Goal: Transaction & Acquisition: Obtain resource

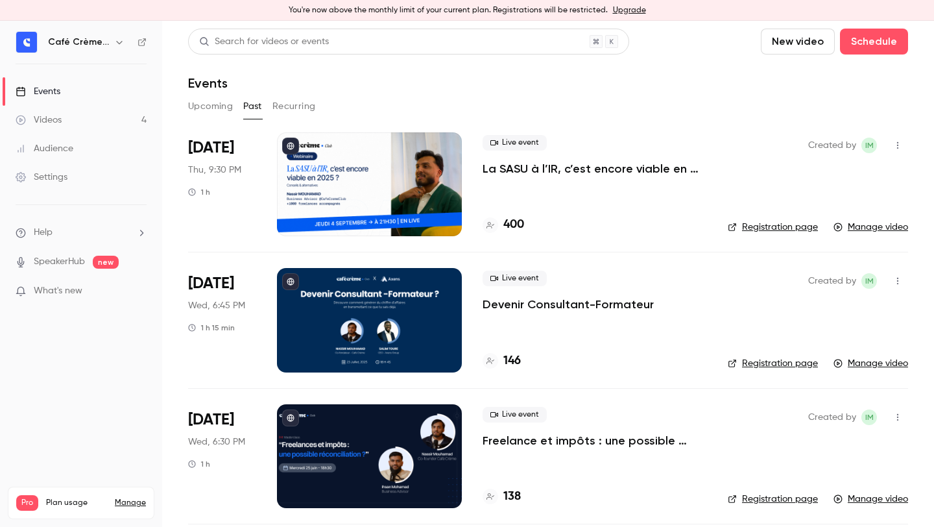
click at [485, 98] on div "Upcoming Past Recurring" at bounding box center [548, 106] width 720 height 21
click at [519, 159] on div "Live event La SASU à l’IR, c’est encore viable en 2025 ? [MASTERCLASS]" at bounding box center [595, 156] width 224 height 42
click at [514, 168] on p "La SASU à l’IR, c’est encore viable en 2025 ? [MASTERCLASS]" at bounding box center [595, 169] width 224 height 16
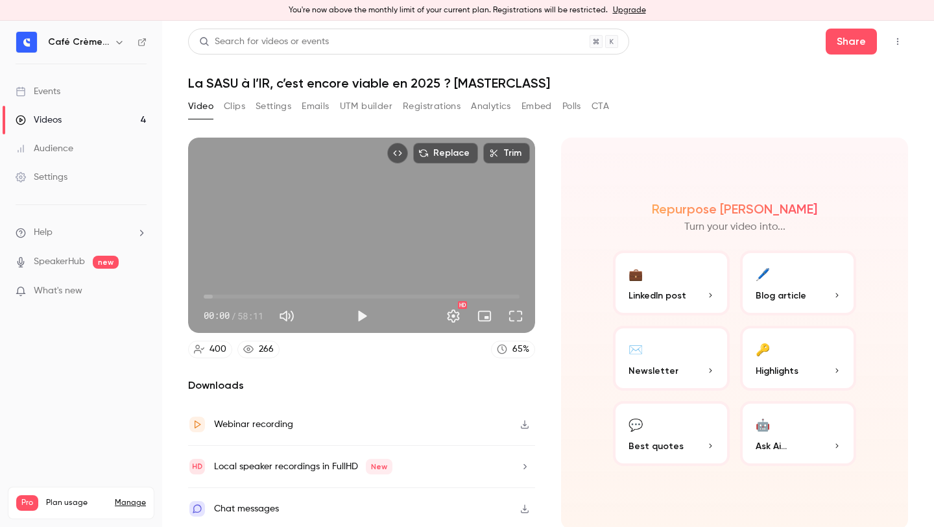
click at [514, 168] on div "Replace Trim" at bounding box center [458, 153] width 153 height 31
click at [371, 321] on button "Play" at bounding box center [362, 316] width 26 height 26
click at [293, 292] on span "16:22" at bounding box center [362, 296] width 316 height 21
click at [320, 290] on span "16:25" at bounding box center [362, 296] width 316 height 21
click at [364, 312] on button "Pause" at bounding box center [362, 316] width 26 height 26
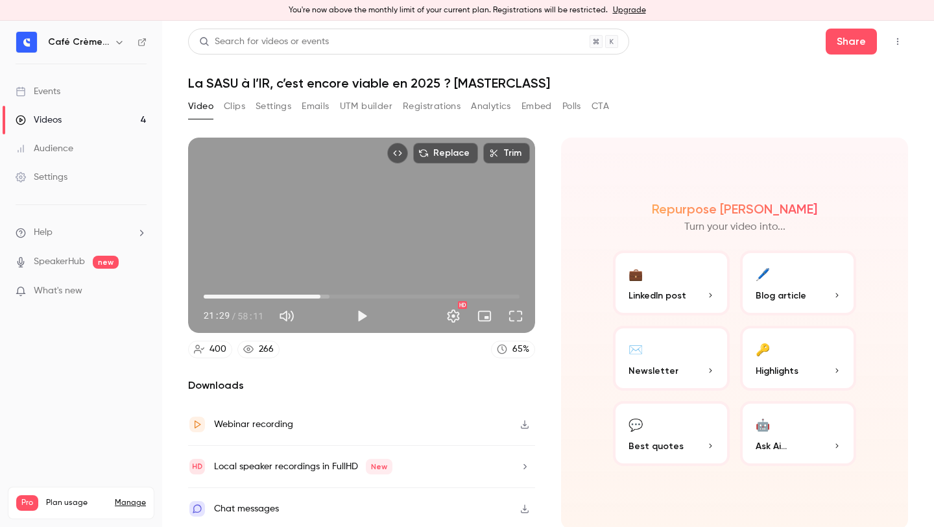
type input "******"
click at [408, 101] on button "Registrations" at bounding box center [432, 106] width 58 height 21
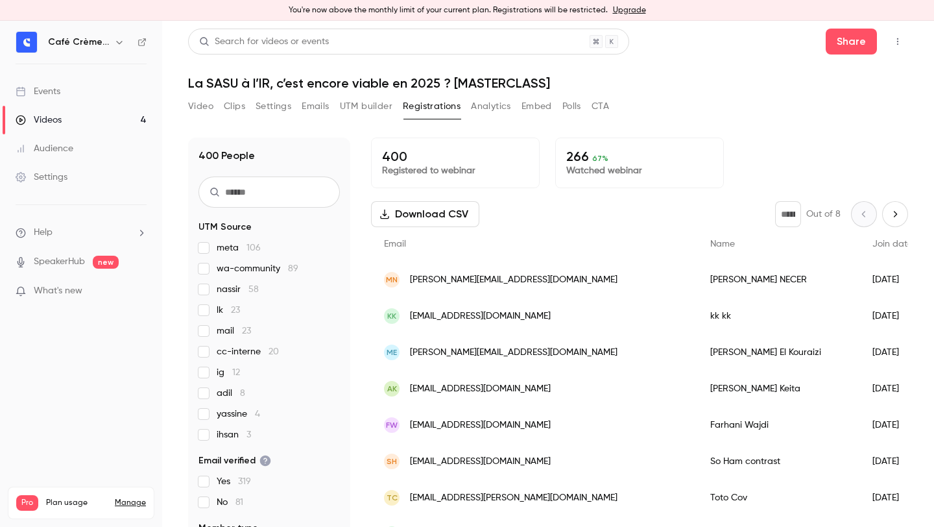
click at [594, 156] on span "67 %" at bounding box center [600, 158] width 16 height 9
click at [501, 100] on button "Analytics" at bounding box center [491, 106] width 40 height 21
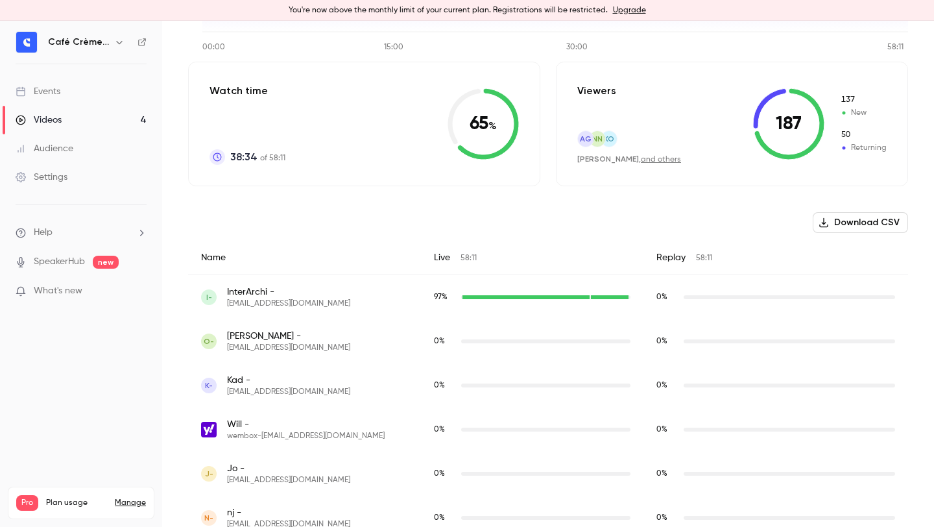
scroll to position [277, 0]
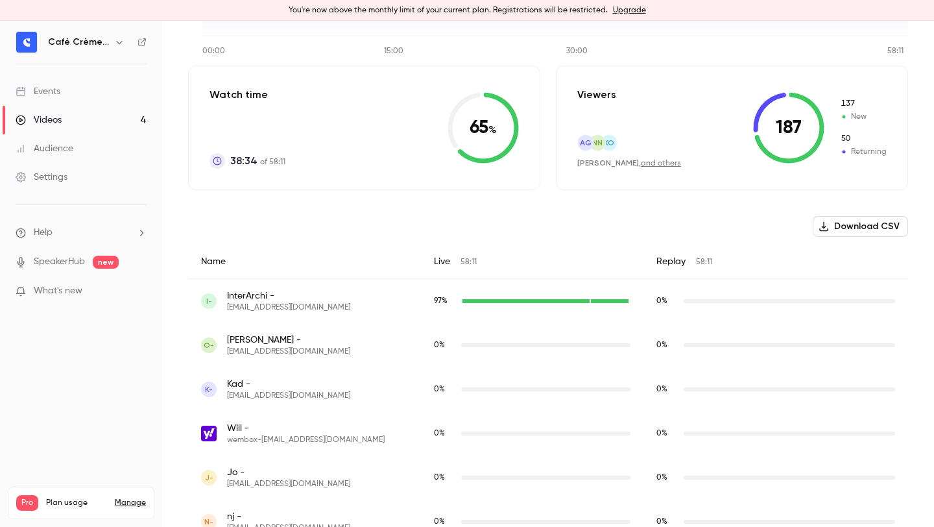
click at [839, 226] on button "Download CSV" at bounding box center [860, 226] width 95 height 21
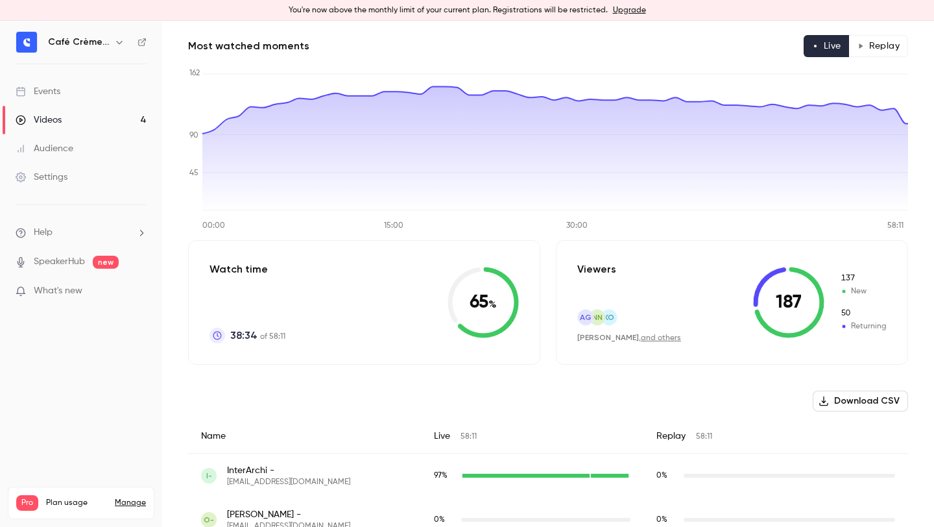
scroll to position [0, 0]
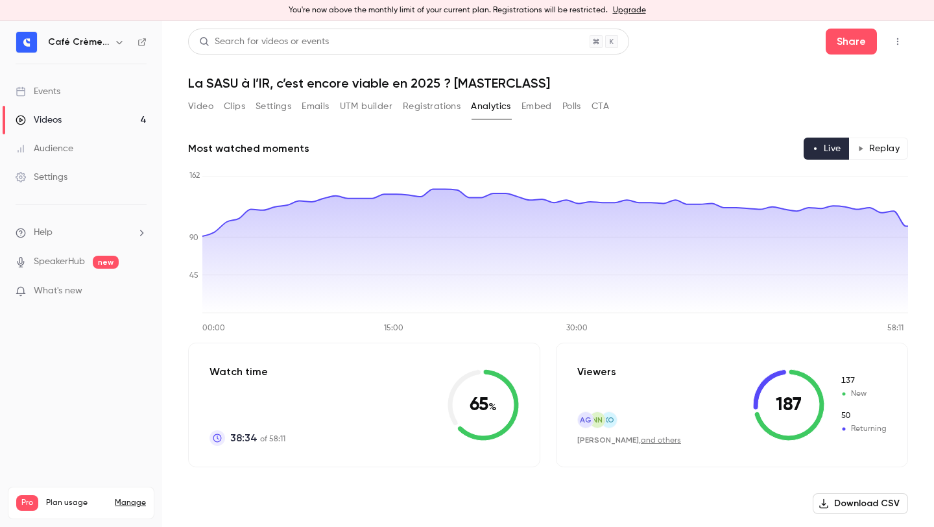
click at [434, 103] on button "Registrations" at bounding box center [432, 106] width 58 height 21
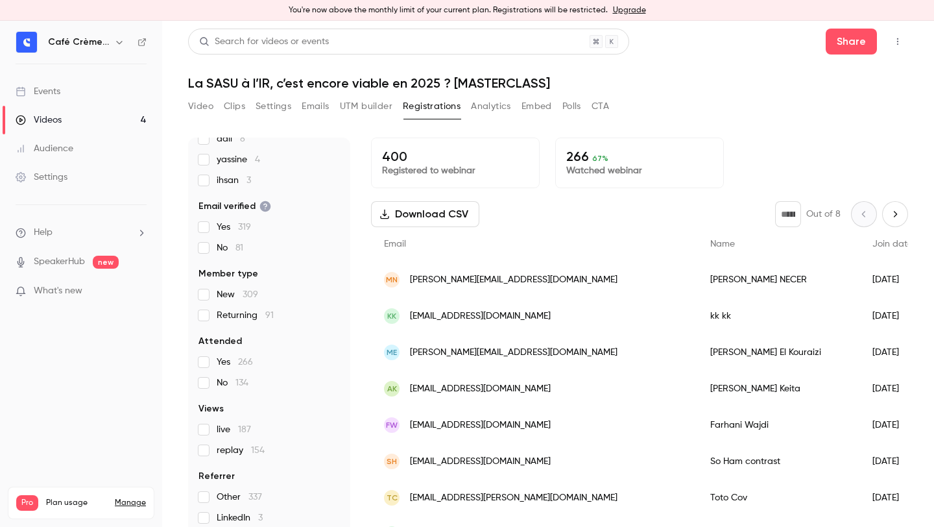
scroll to position [8, 0]
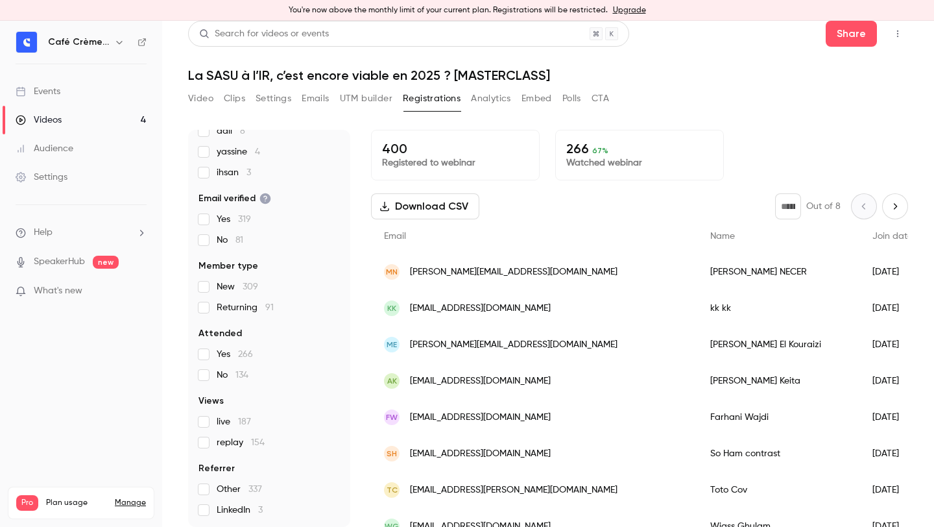
click at [230, 425] on span "live 187" at bounding box center [234, 421] width 34 height 13
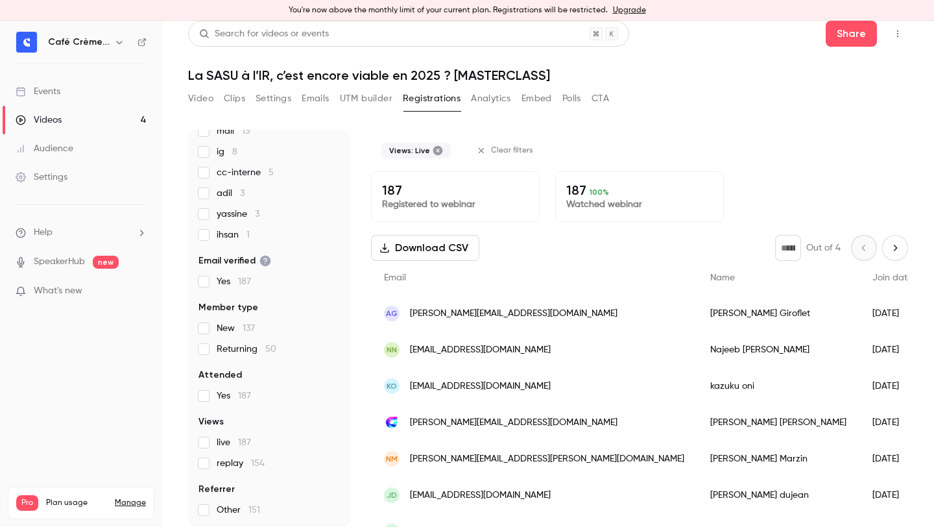
click at [230, 436] on span "live 187" at bounding box center [234, 442] width 34 height 13
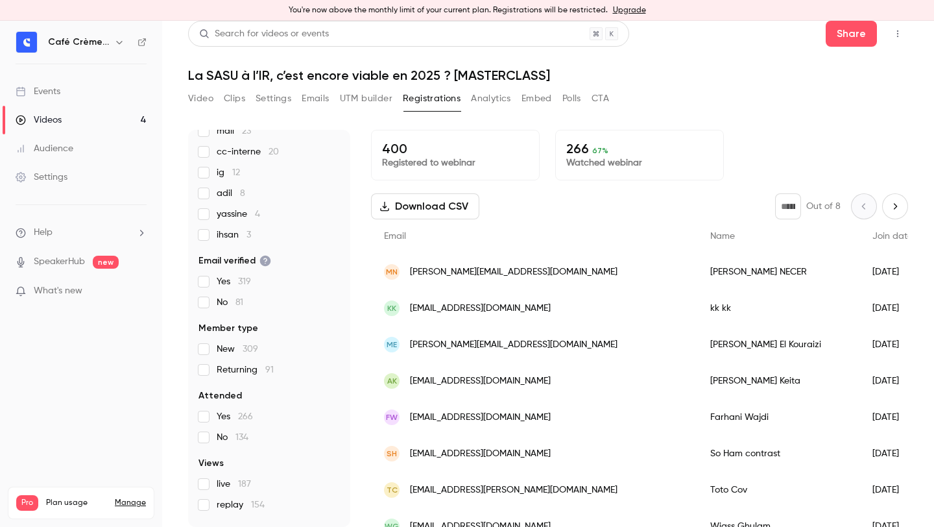
scroll to position [254, 0]
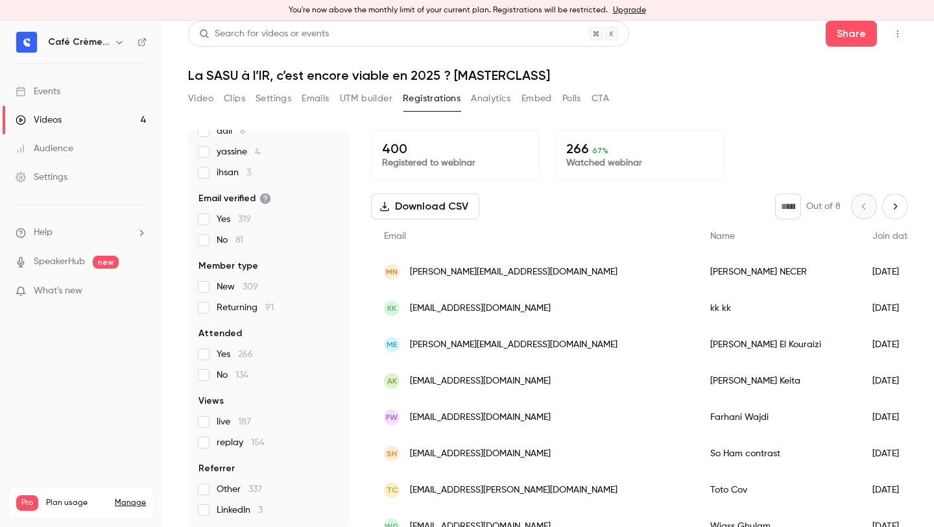
click at [232, 424] on span "live 187" at bounding box center [234, 421] width 34 height 13
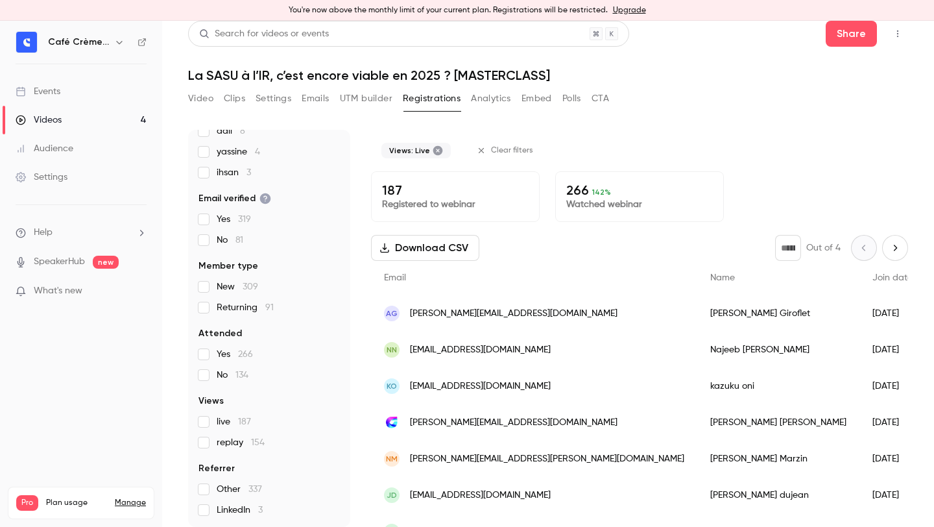
click at [231, 450] on section "UTM Source meta 106 wa-community 89 nassir 58 lk 23 mail 23 cc-interne 20 ig 12…" at bounding box center [269, 237] width 141 height 558
click at [231, 448] on div "live 187 replay 154" at bounding box center [269, 432] width 141 height 34
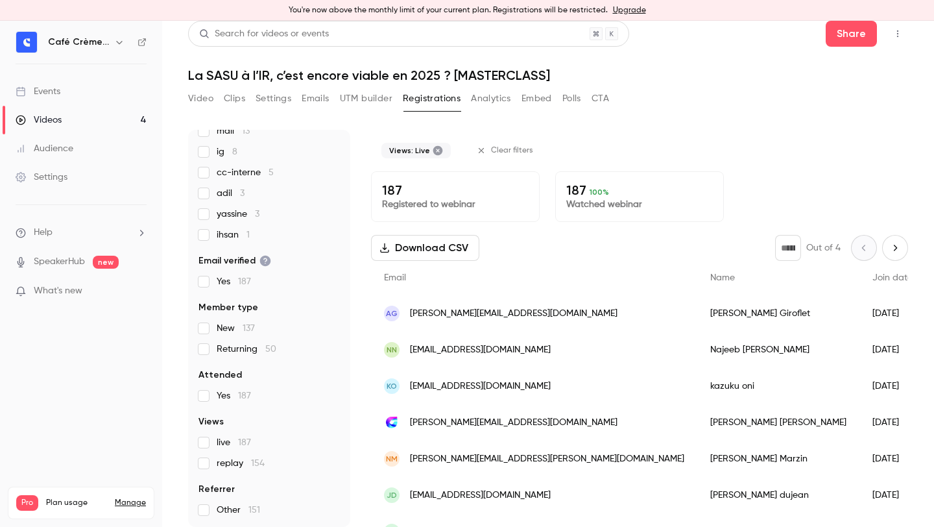
click at [223, 462] on span "replay 154" at bounding box center [241, 463] width 48 height 13
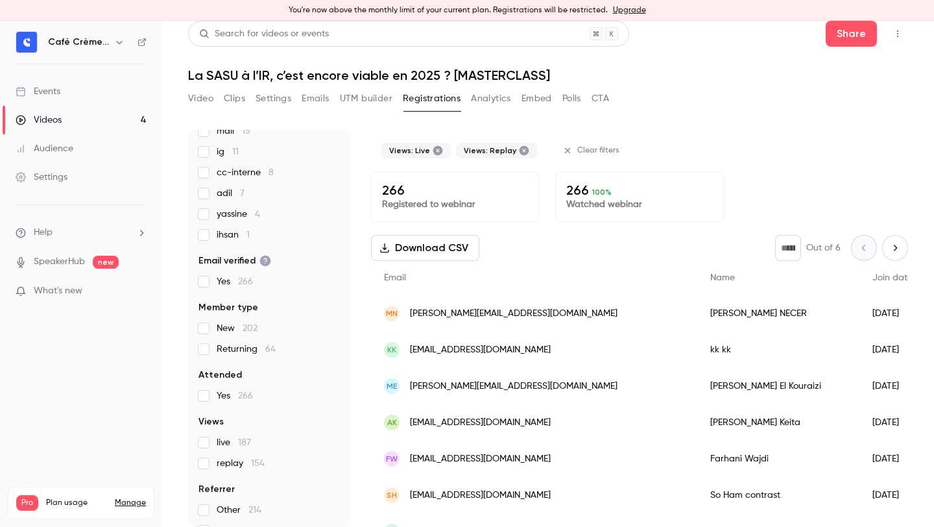
scroll to position [213, 0]
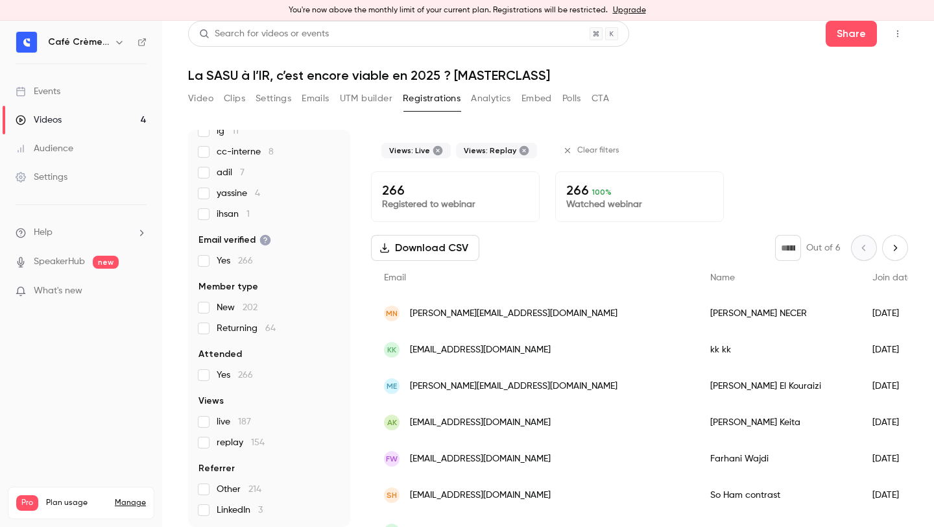
click at [220, 420] on span "live 187" at bounding box center [234, 421] width 34 height 13
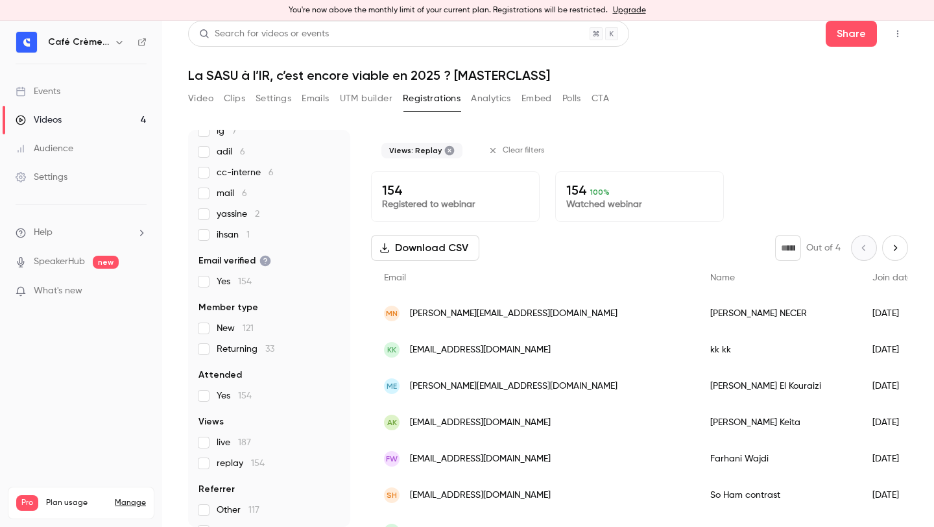
click at [218, 443] on span "live 187" at bounding box center [234, 442] width 34 height 13
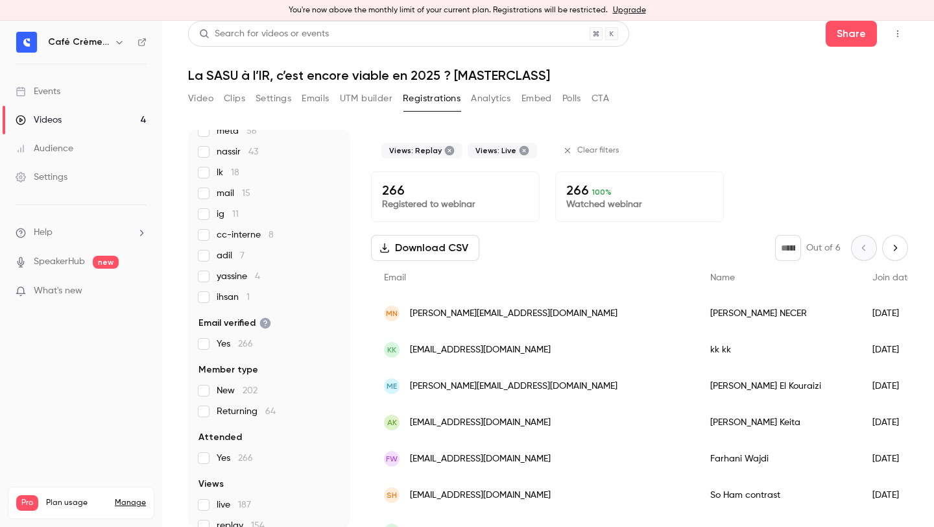
click at [217, 460] on span "Yes 266" at bounding box center [235, 458] width 36 height 13
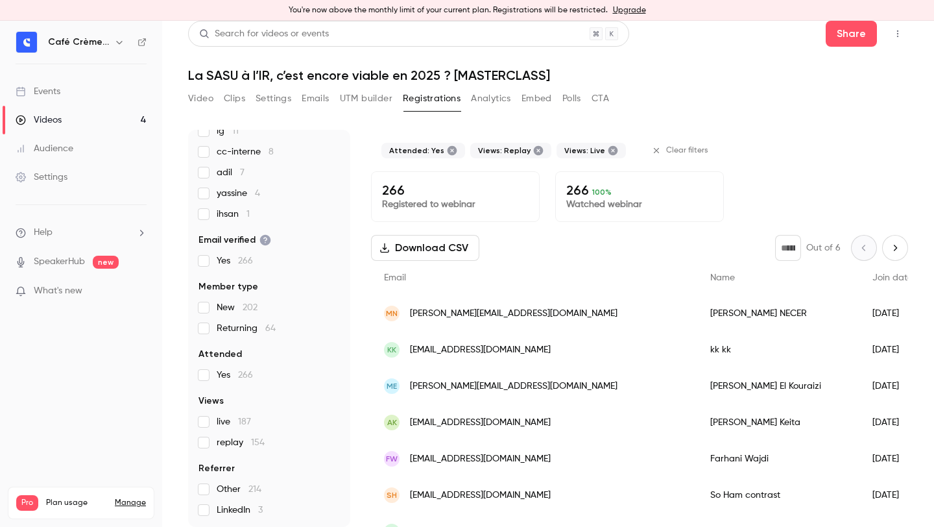
click at [221, 442] on span "replay 154" at bounding box center [241, 442] width 48 height 13
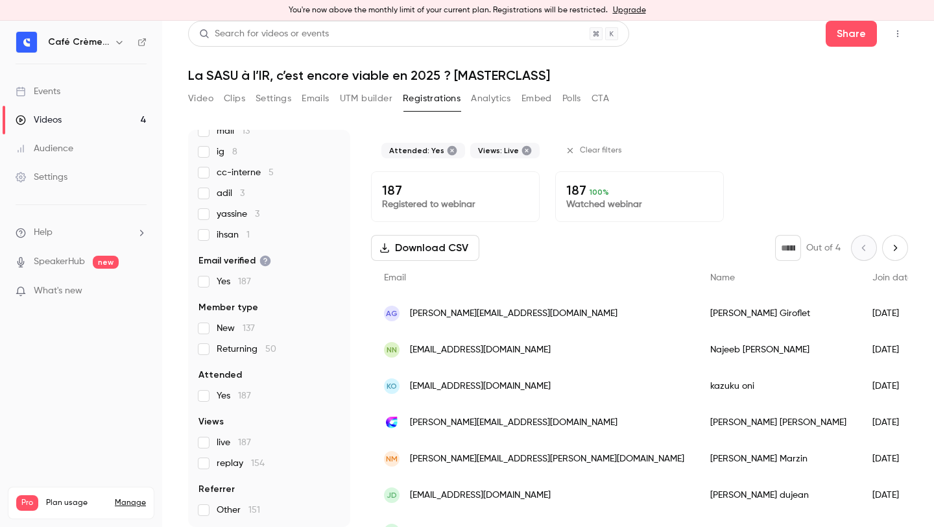
click at [213, 446] on label "live 187" at bounding box center [269, 442] width 141 height 13
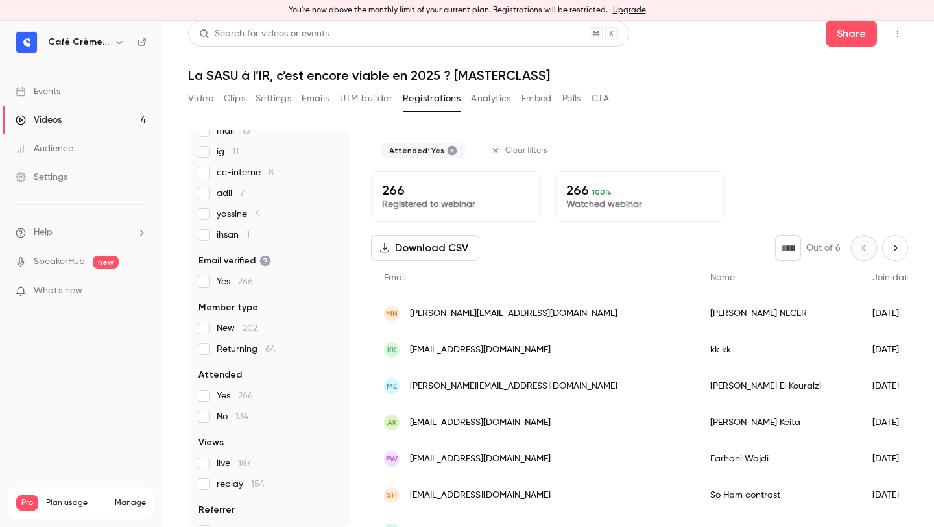
scroll to position [0, 0]
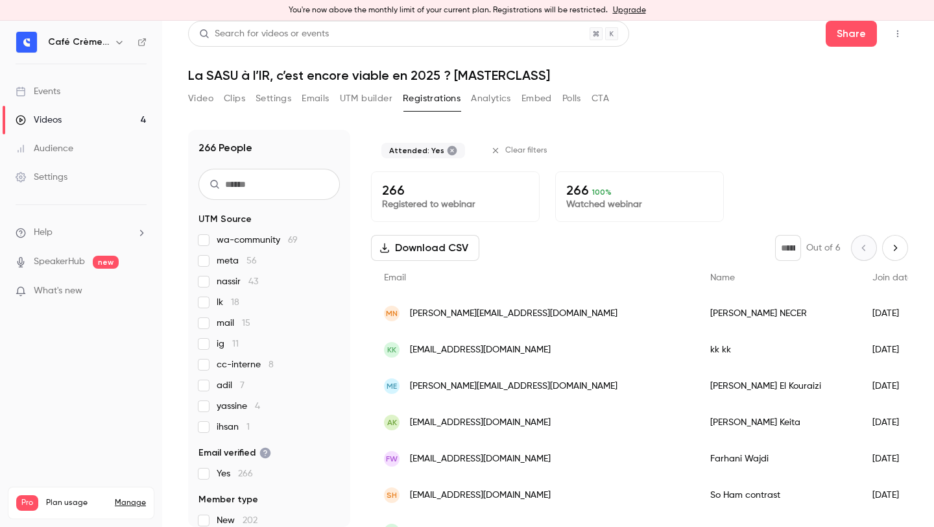
click at [442, 256] on button "Download CSV" at bounding box center [425, 248] width 108 height 26
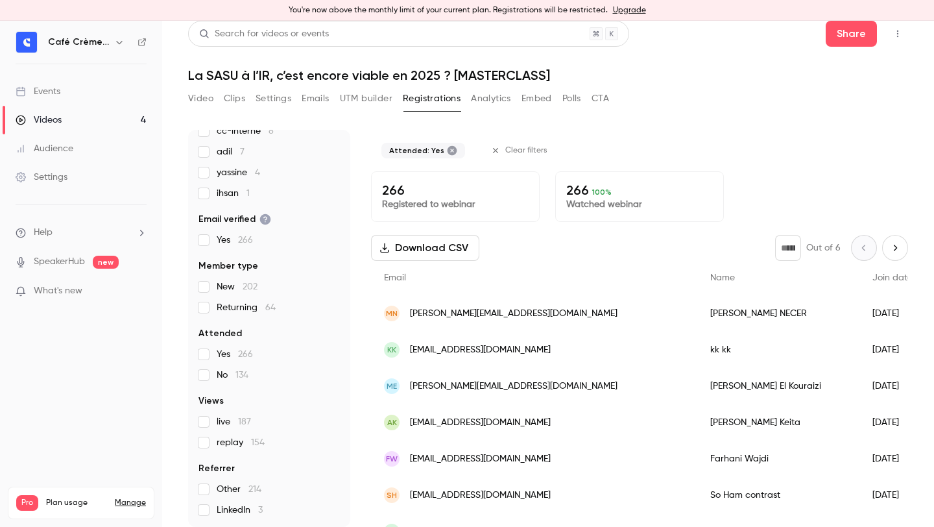
click at [209, 350] on label "Yes 266" at bounding box center [269, 354] width 141 height 13
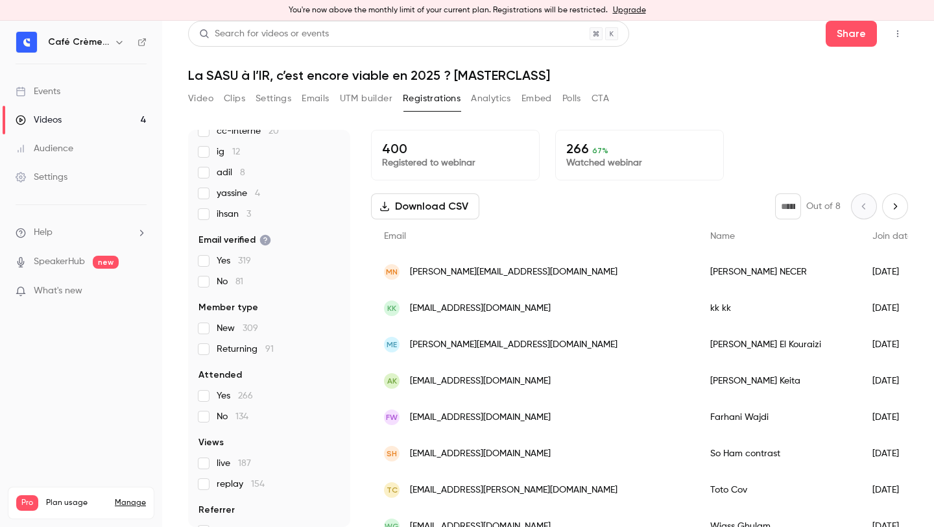
scroll to position [0, 0]
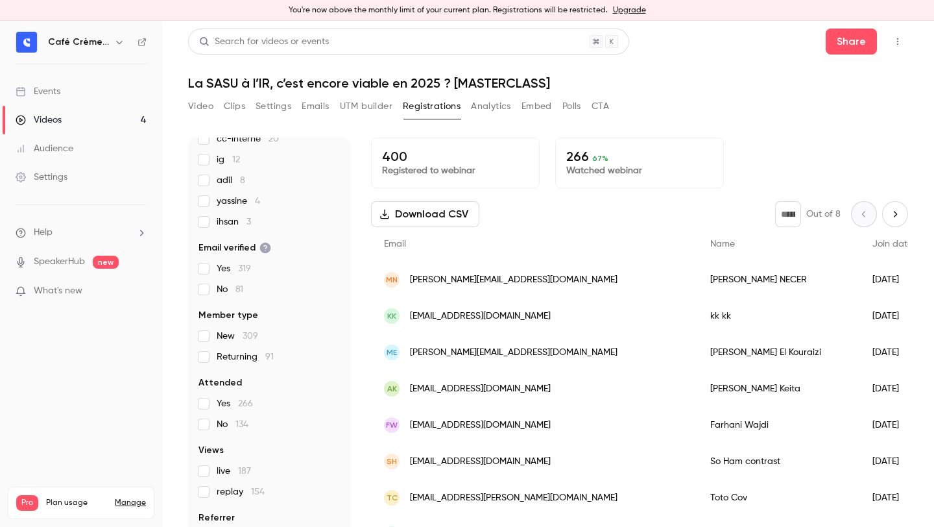
click at [461, 215] on button "Download CSV" at bounding box center [425, 214] width 108 height 26
click at [21, 150] on icon at bounding box center [21, 149] width 6 height 8
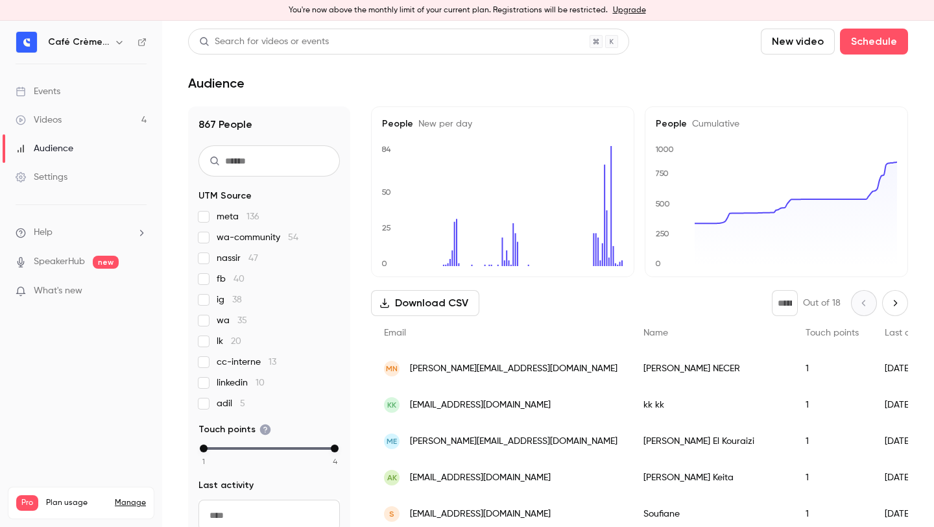
click at [445, 299] on button "Download CSV" at bounding box center [425, 303] width 108 height 26
click at [495, 56] on header "Search for videos or events New video Schedule Audience" at bounding box center [548, 60] width 720 height 62
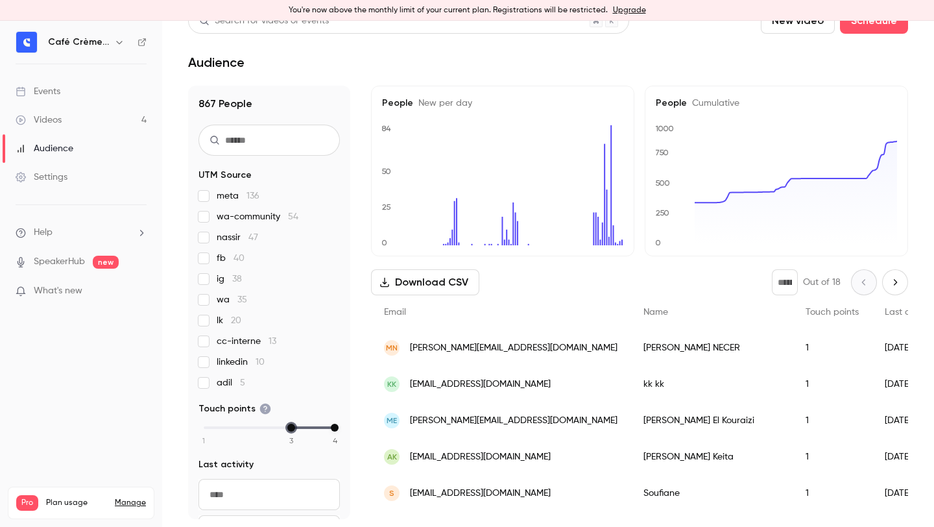
drag, startPoint x: 202, startPoint y: 428, endPoint x: 313, endPoint y: 423, distance: 110.4
click at [313, 423] on div "1 2 3 4" at bounding box center [269, 427] width 131 height 9
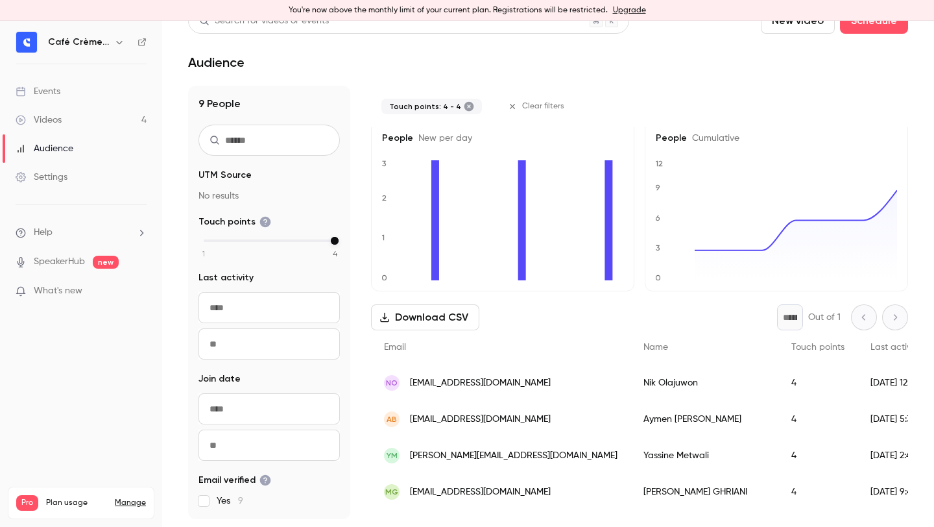
scroll to position [0, 0]
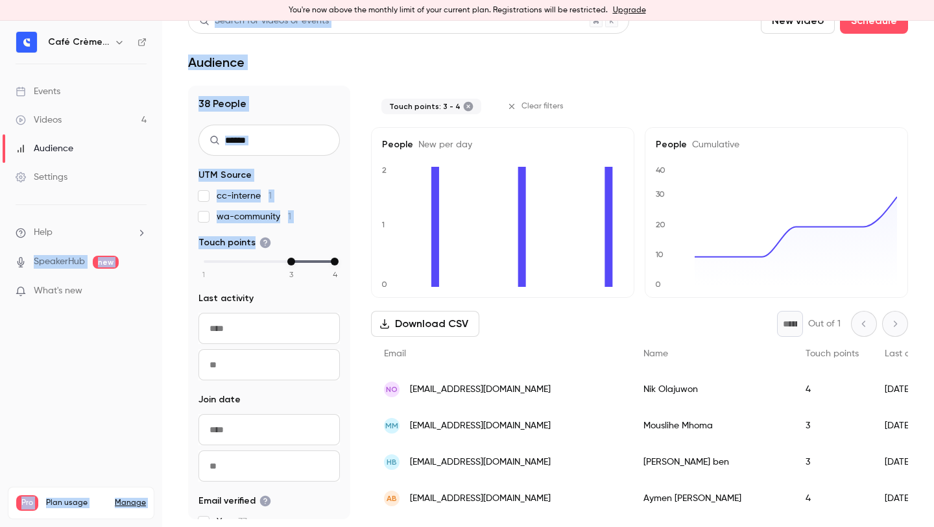
drag, startPoint x: 306, startPoint y: 238, endPoint x: 139, endPoint y: 237, distance: 166.1
click at [139, 238] on div "Café Crème Club Events Videos 4 Audience Settings Help SpeakerHub new What's ne…" at bounding box center [467, 274] width 934 height 506
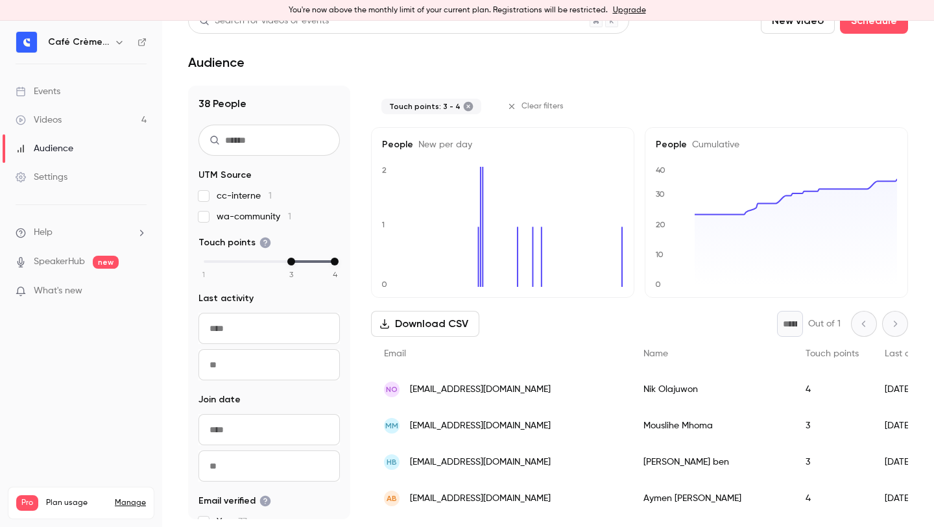
click at [217, 248] on span "Touch points" at bounding box center [235, 242] width 73 height 13
drag, startPoint x: 211, startPoint y: 256, endPoint x: 186, endPoint y: 256, distance: 25.3
click at [186, 256] on main "Search for videos or events New video Schedule Audience 38 People UTM Source cc…" at bounding box center [548, 274] width 772 height 506
drag, startPoint x: 208, startPoint y: 258, endPoint x: 189, endPoint y: 258, distance: 18.8
click at [189, 258] on div "38 People UTM Source cc-interne 1 wa-community 1 Touch points 1 2 3 4 Last acti…" at bounding box center [269, 302] width 162 height 433
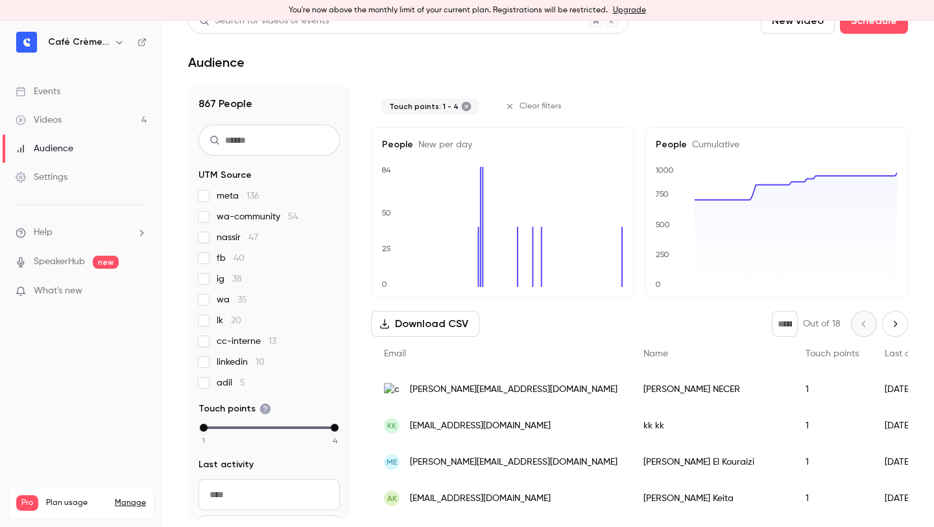
click at [183, 288] on main "Search for videos or events New video Schedule Audience 867 People UTM Source m…" at bounding box center [548, 274] width 772 height 506
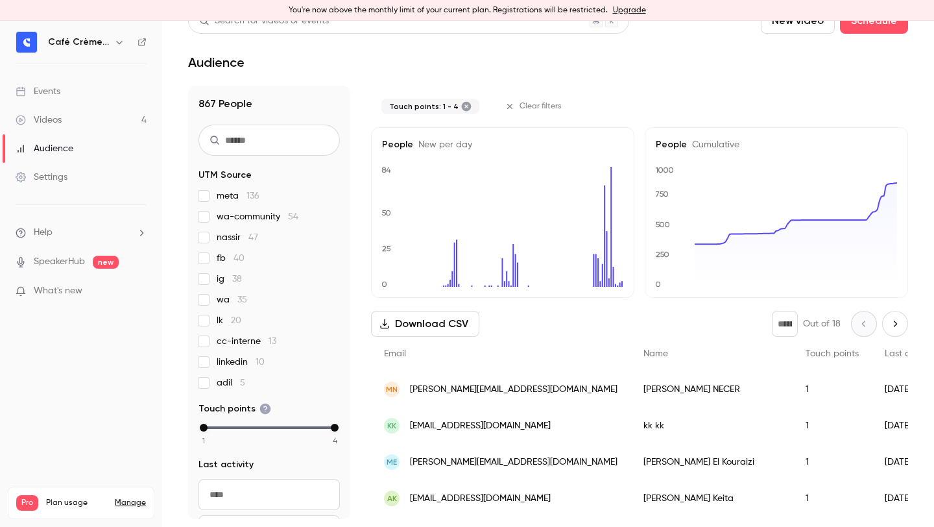
click at [458, 101] on div "Touch points: 1 - 4" at bounding box center [430, 107] width 98 height 16
click at [462, 103] on icon at bounding box center [467, 107] width 10 height 10
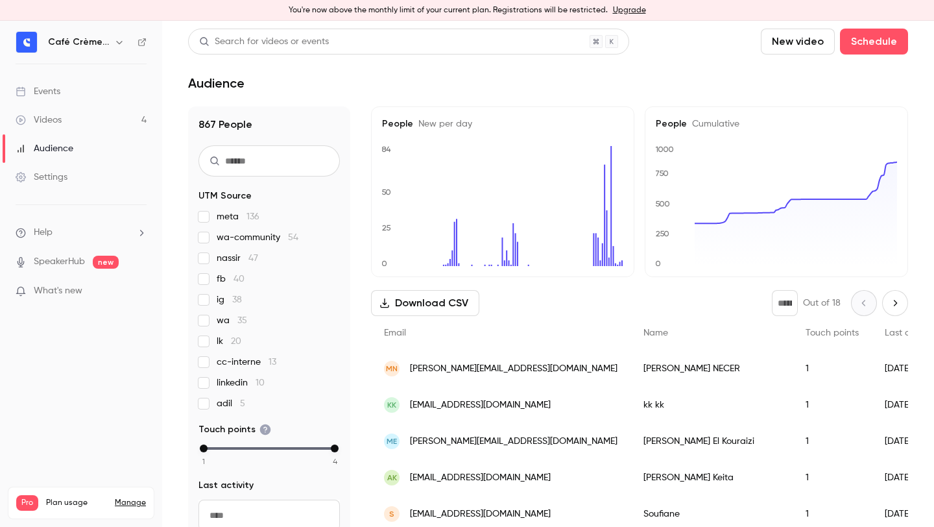
click at [63, 111] on link "Videos 4" at bounding box center [81, 120] width 162 height 29
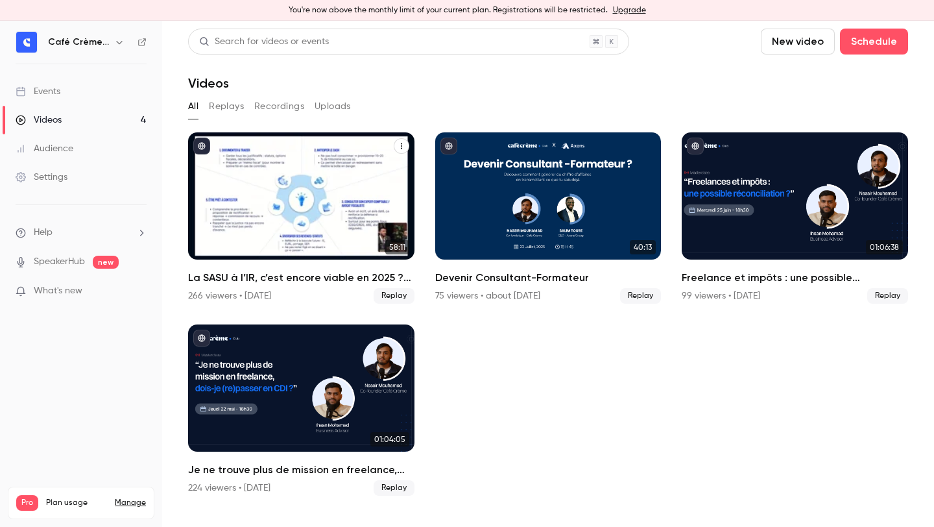
click at [260, 168] on div "La SASU à l’IR, c’est encore viable en 2025 ? [MASTERCLASS]" at bounding box center [301, 195] width 226 height 127
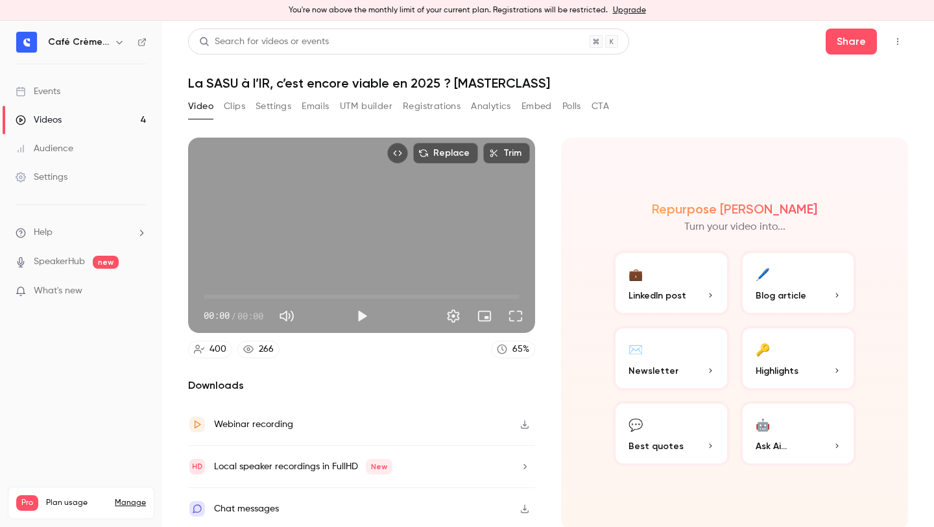
click at [428, 108] on button "Registrations" at bounding box center [432, 106] width 58 height 21
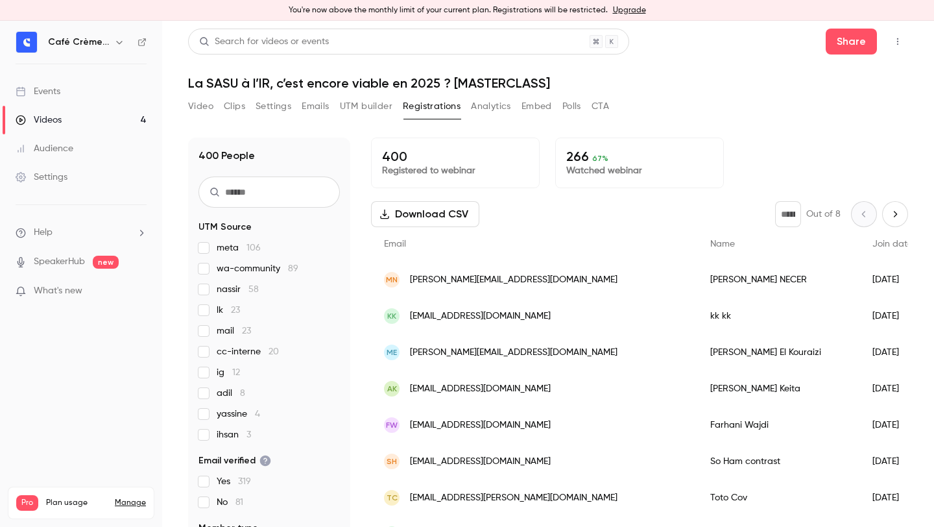
click at [479, 100] on button "Analytics" at bounding box center [491, 106] width 40 height 21
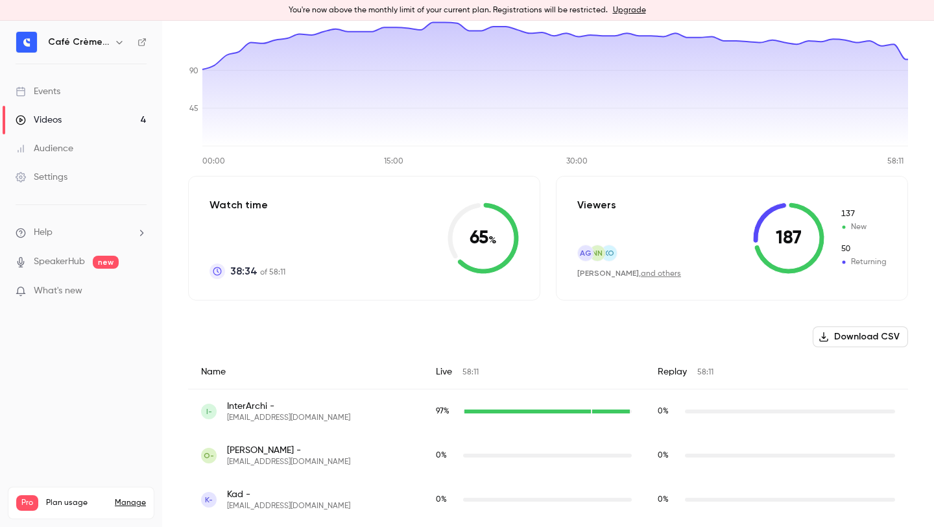
scroll to position [165, 0]
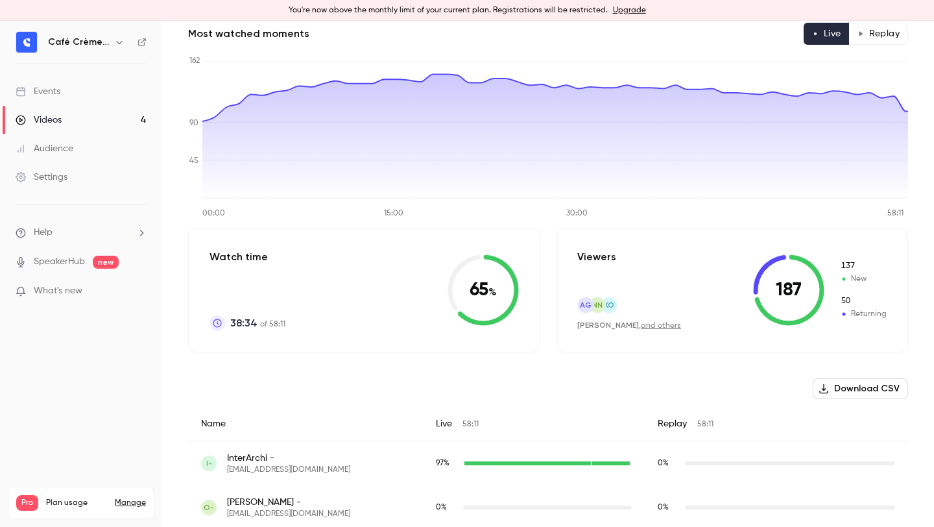
click at [662, 326] on link "and others" at bounding box center [661, 326] width 40 height 8
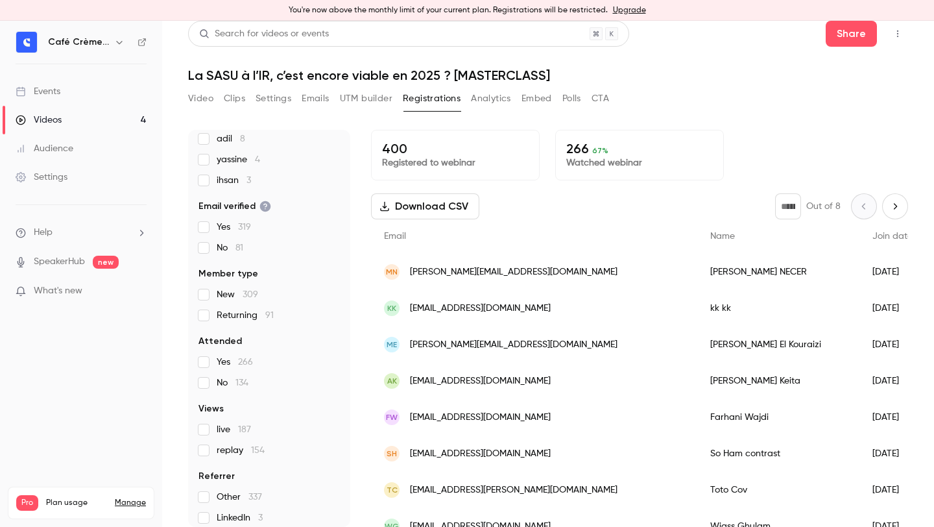
scroll to position [254, 0]
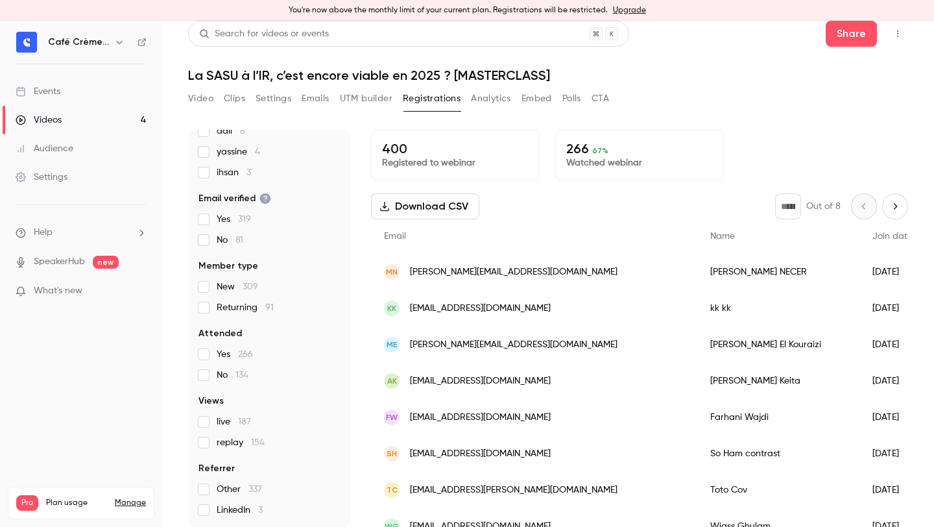
click at [219, 420] on span "live 187" at bounding box center [234, 421] width 34 height 13
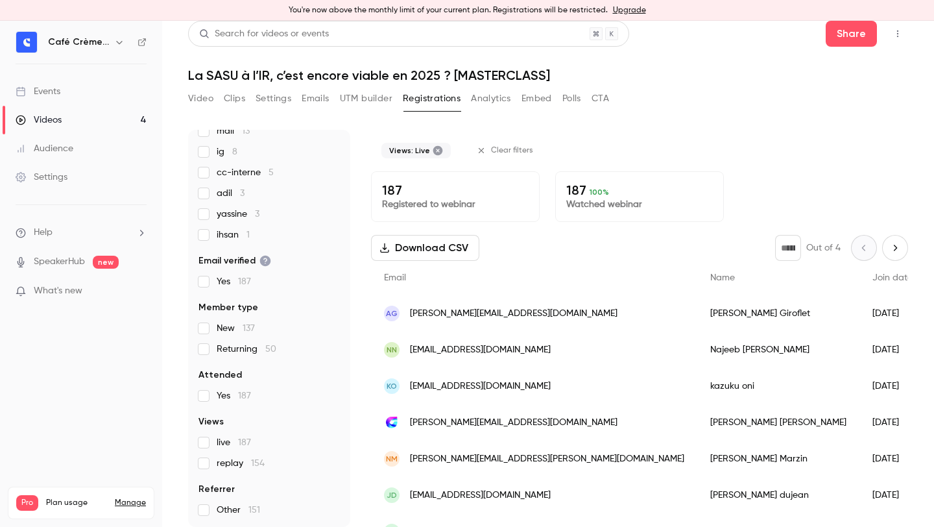
scroll to position [192, 0]
click at [226, 464] on span "replay 154" at bounding box center [241, 463] width 48 height 13
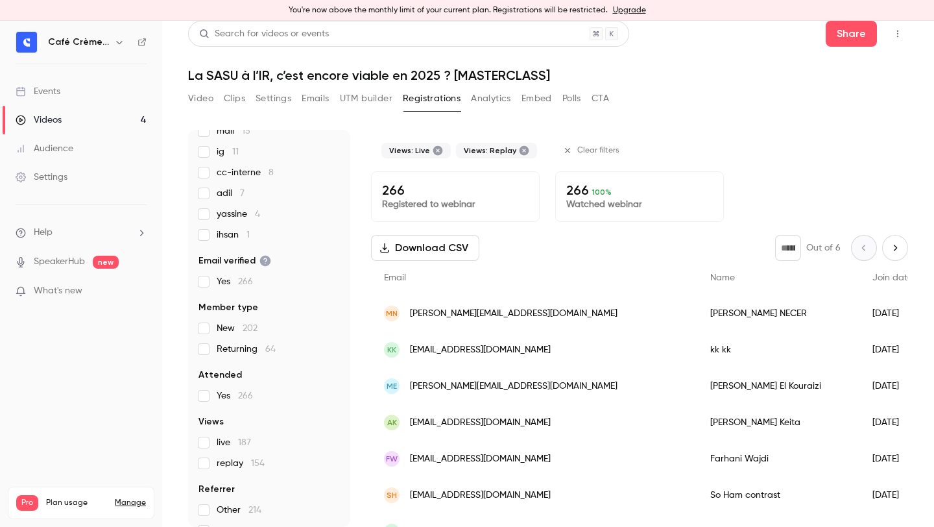
click at [448, 253] on button "Download CSV" at bounding box center [425, 248] width 108 height 26
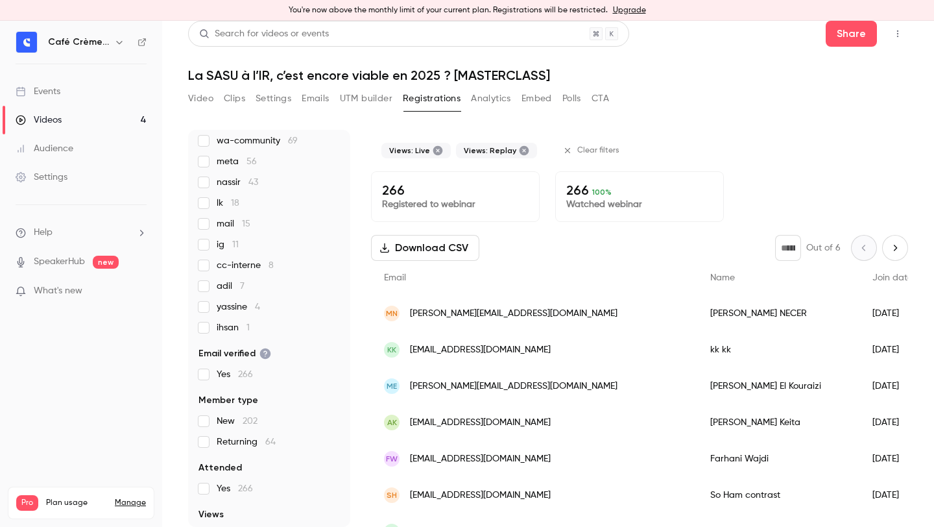
scroll to position [213, 0]
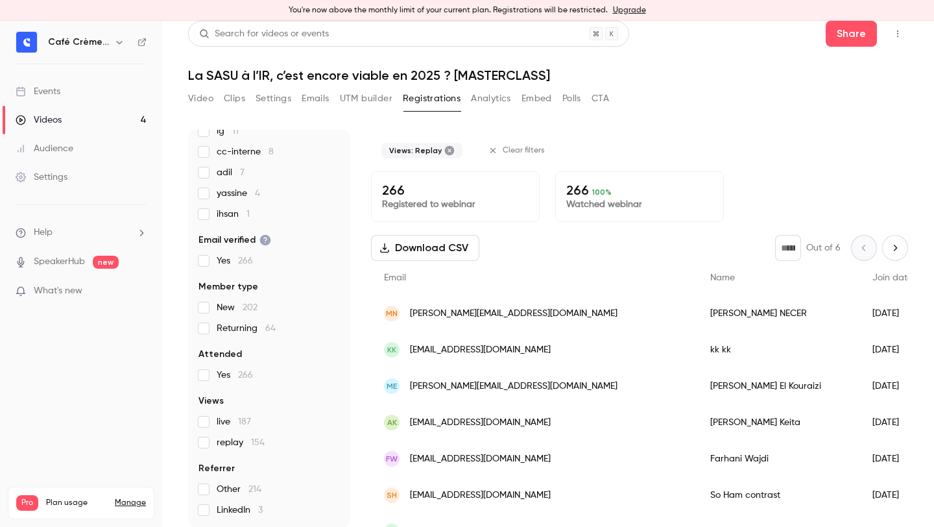
click at [206, 439] on div "live 187 replay 154" at bounding box center [269, 432] width 141 height 34
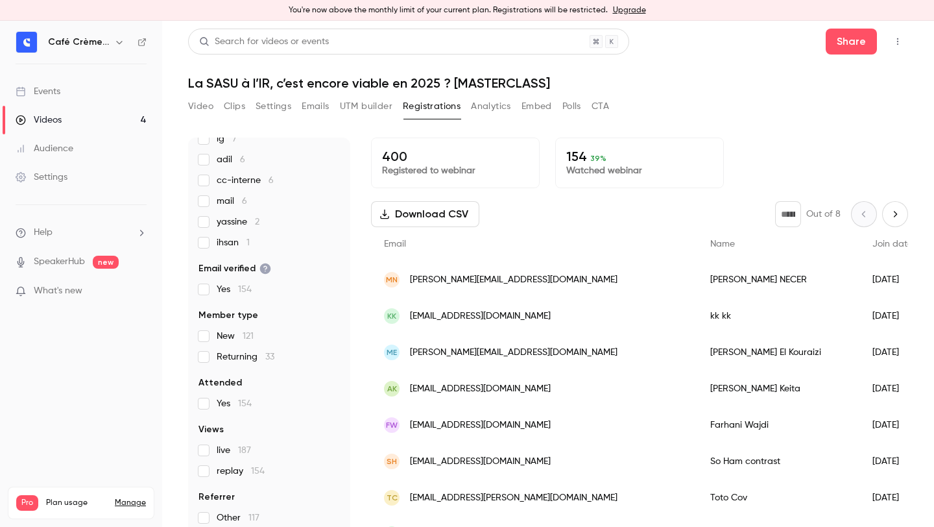
scroll to position [130, 0]
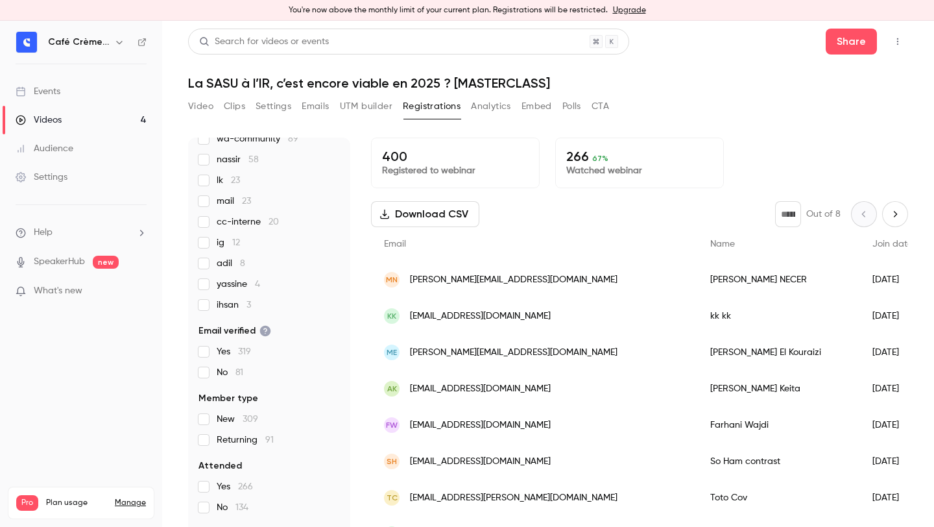
click at [446, 239] on div "Email" at bounding box center [534, 244] width 326 height 34
click at [446, 219] on button "Download CSV" at bounding box center [425, 214] width 108 height 26
